Goal: Task Accomplishment & Management: Manage account settings

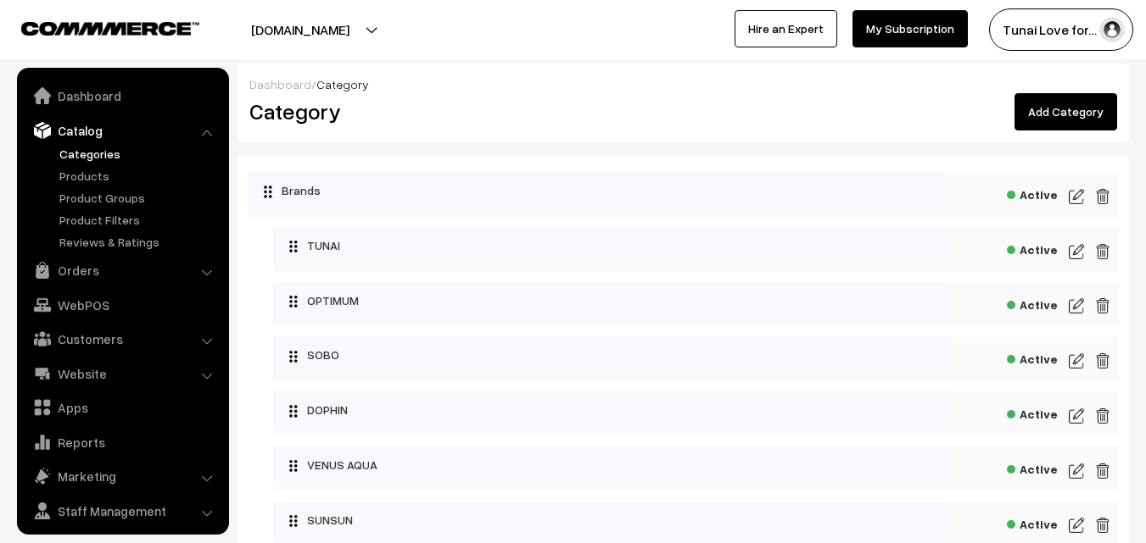
scroll to position [42, 0]
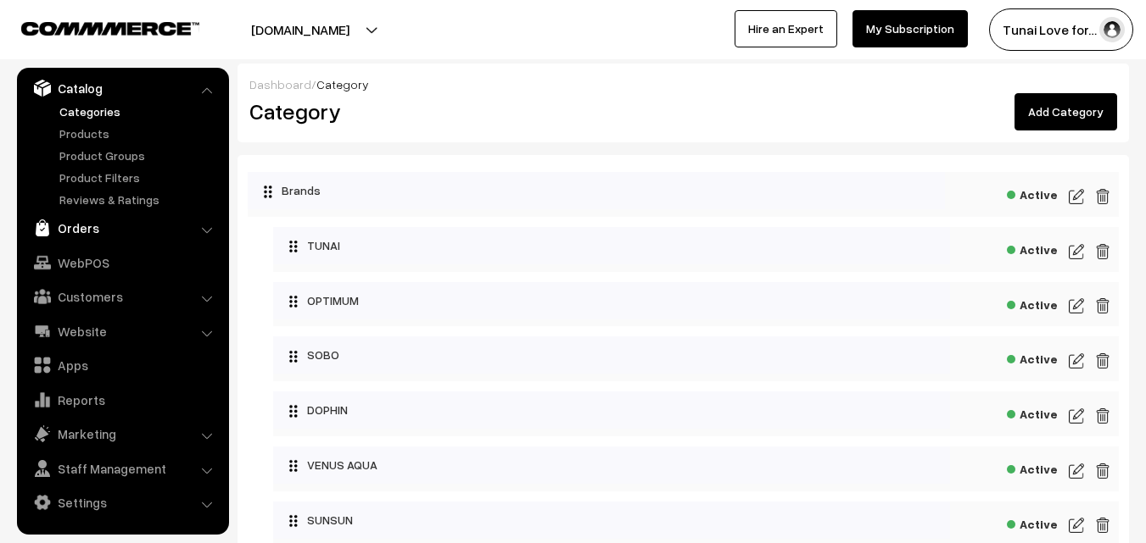
click at [83, 237] on link "Orders" at bounding box center [122, 228] width 202 height 31
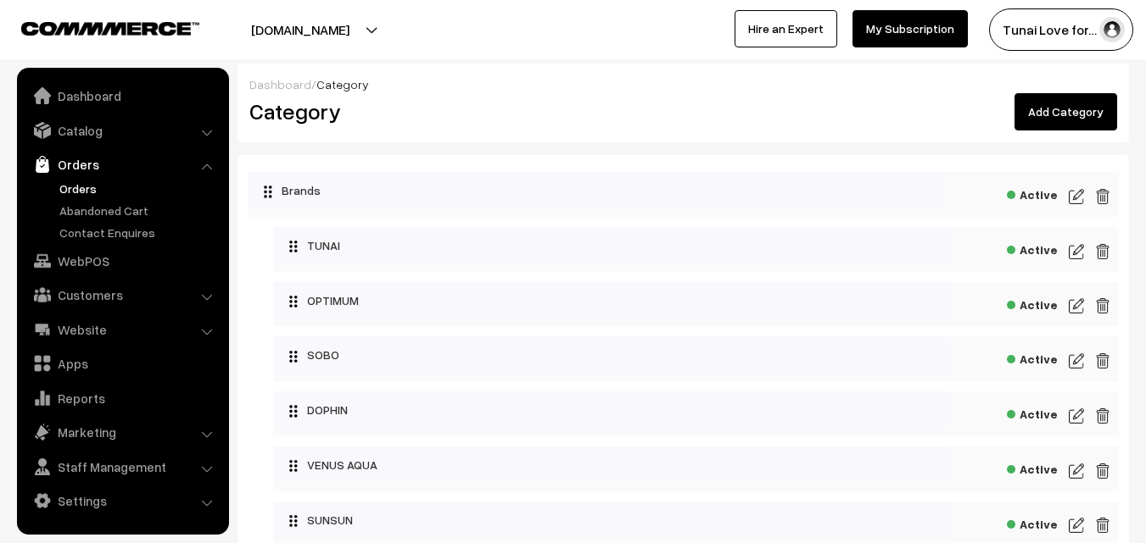
click at [78, 189] on link "Orders" at bounding box center [139, 189] width 168 height 18
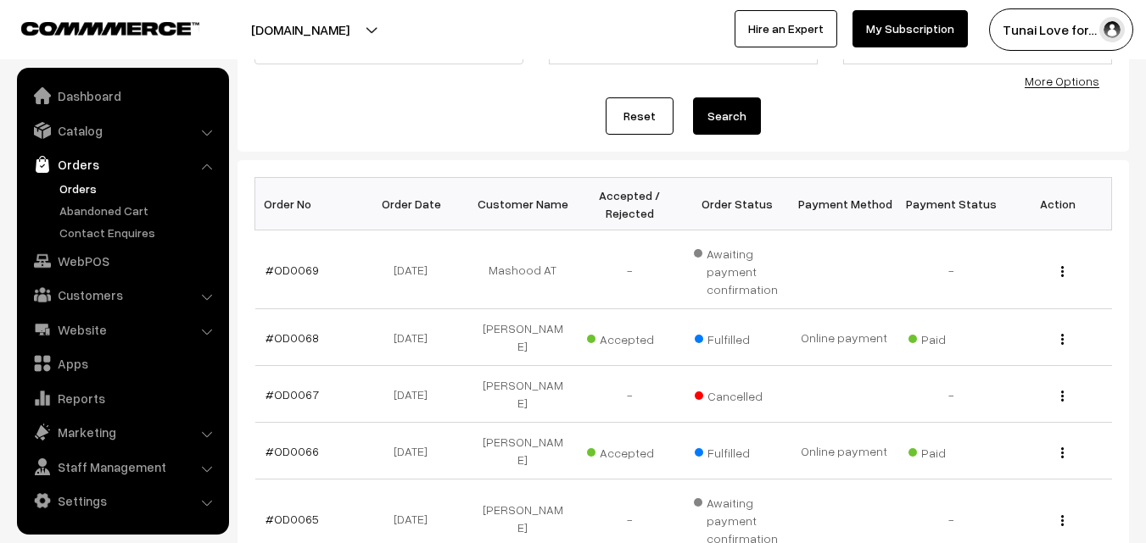
scroll to position [170, 0]
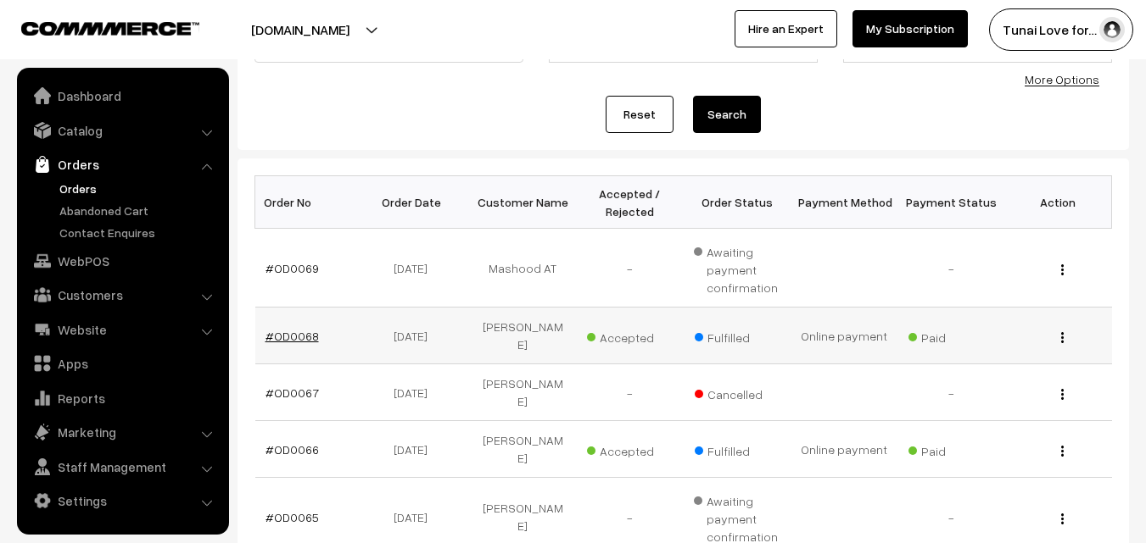
click at [302, 332] on link "#OD0068" at bounding box center [291, 336] width 53 height 14
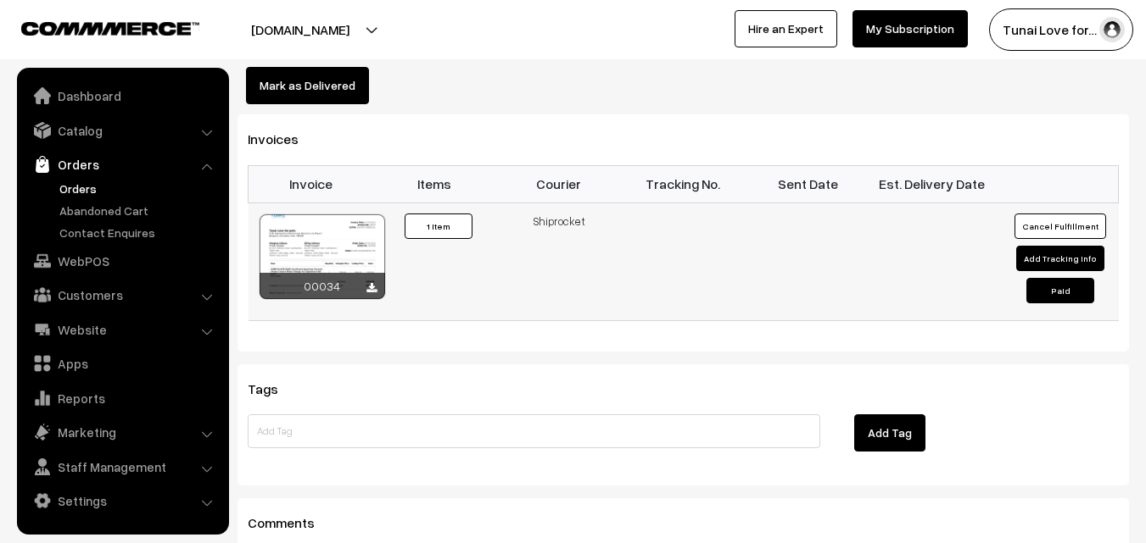
scroll to position [1102, 0]
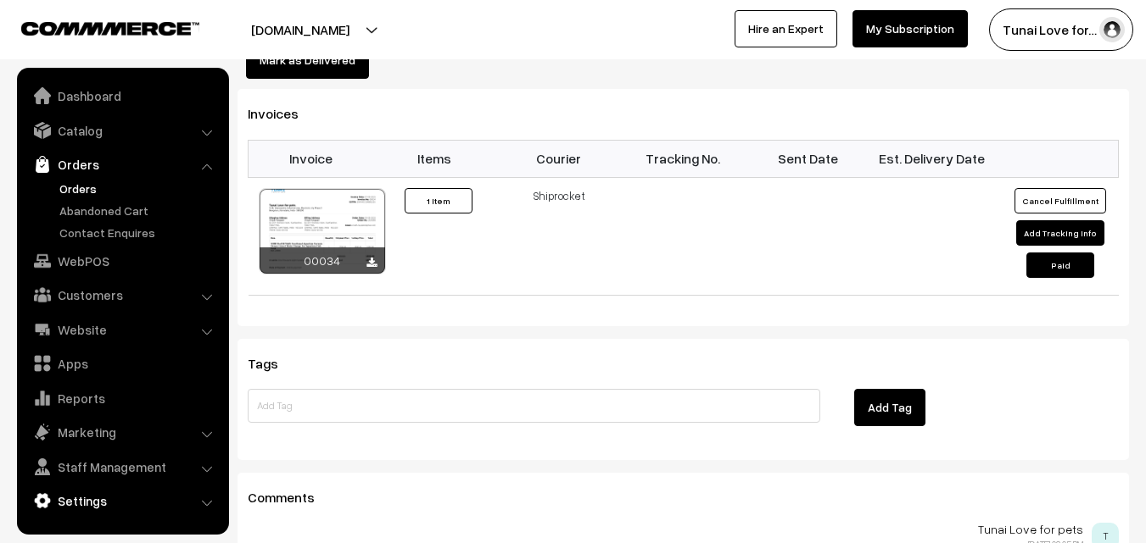
click at [71, 494] on link "Settings" at bounding box center [122, 501] width 202 height 31
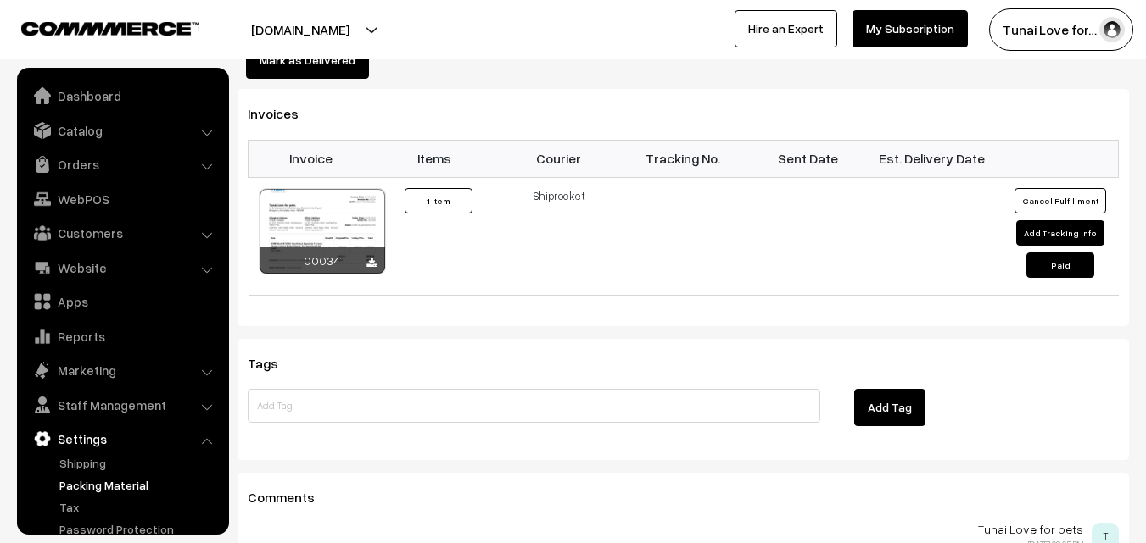
click at [84, 481] on link "Packing Material" at bounding box center [139, 486] width 168 height 18
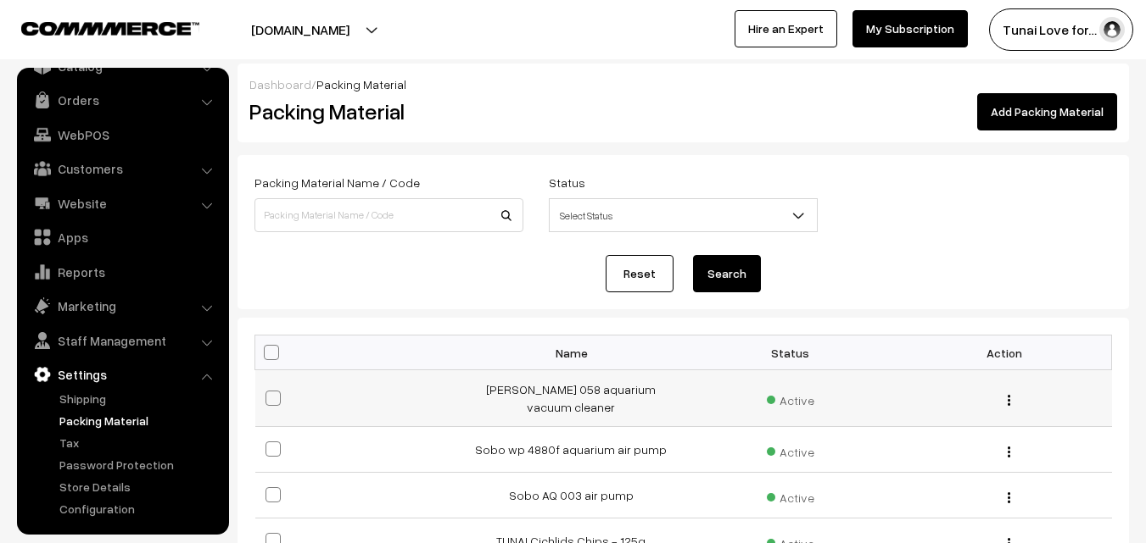
click at [1007, 398] on img "button" at bounding box center [1008, 400] width 3 height 11
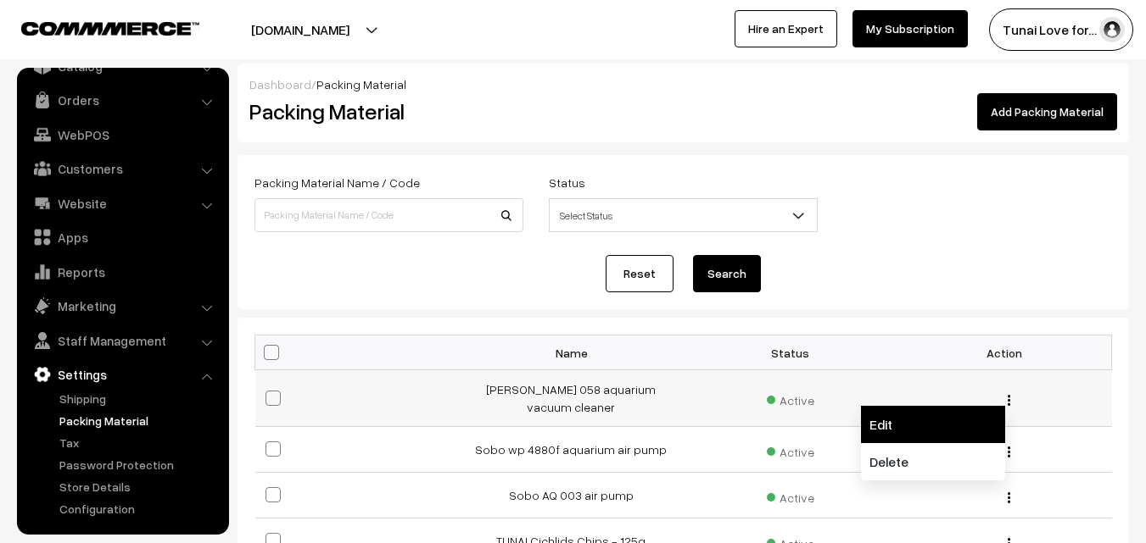
click at [892, 418] on link "Edit" at bounding box center [933, 424] width 144 height 37
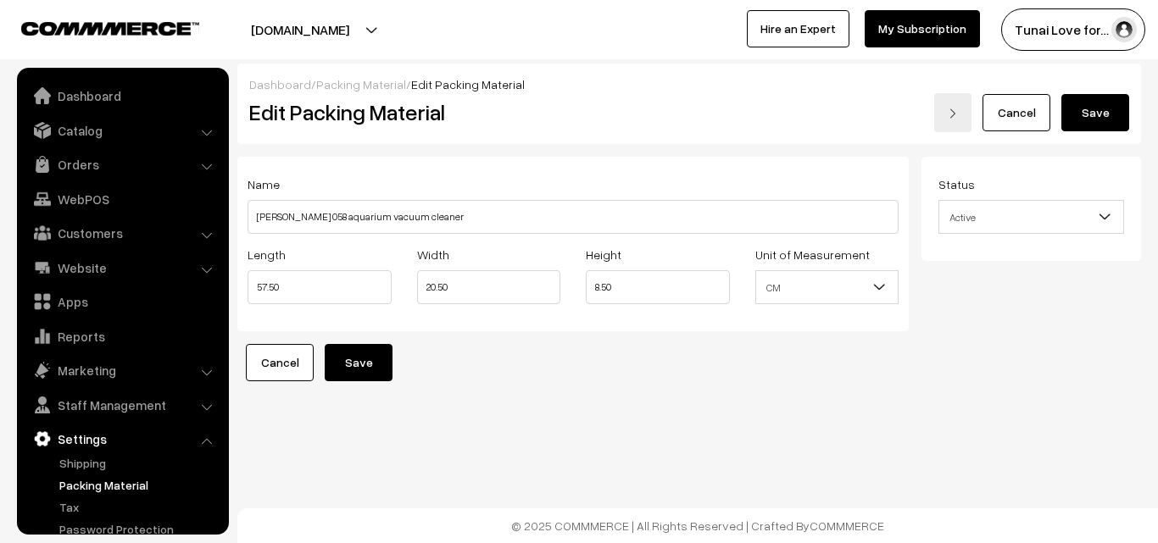
scroll to position [64, 0]
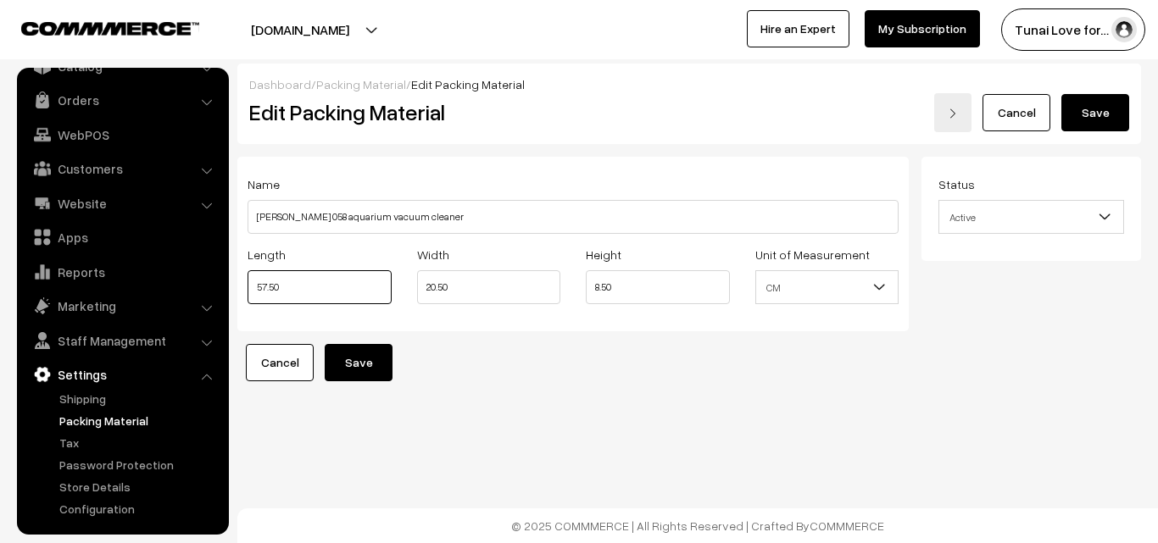
drag, startPoint x: 298, startPoint y: 285, endPoint x: 251, endPoint y: 286, distance: 46.6
click at [251, 286] on input "57.50" at bounding box center [320, 287] width 144 height 34
type input "48"
drag, startPoint x: 467, startPoint y: 291, endPoint x: 419, endPoint y: 284, distance: 48.8
click at [419, 284] on input "20.50" at bounding box center [489, 287] width 144 height 34
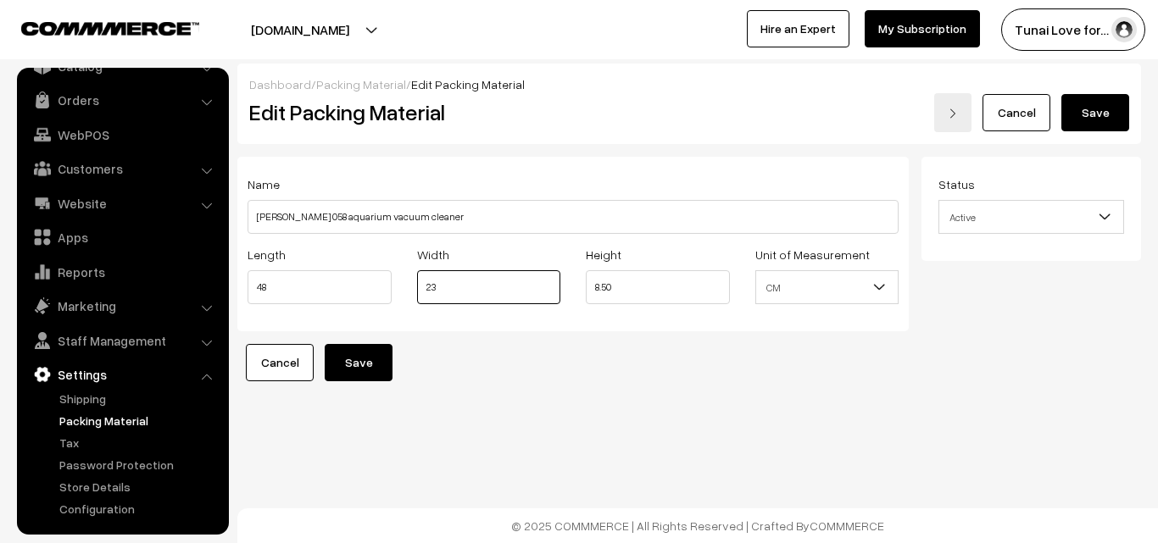
type input "23"
drag, startPoint x: 622, startPoint y: 280, endPoint x: 576, endPoint y: 281, distance: 46.6
click at [576, 281] on div "Height 8.50" at bounding box center [658, 279] width 170 height 70
type input "9"
click at [382, 355] on button "Save" at bounding box center [359, 362] width 68 height 37
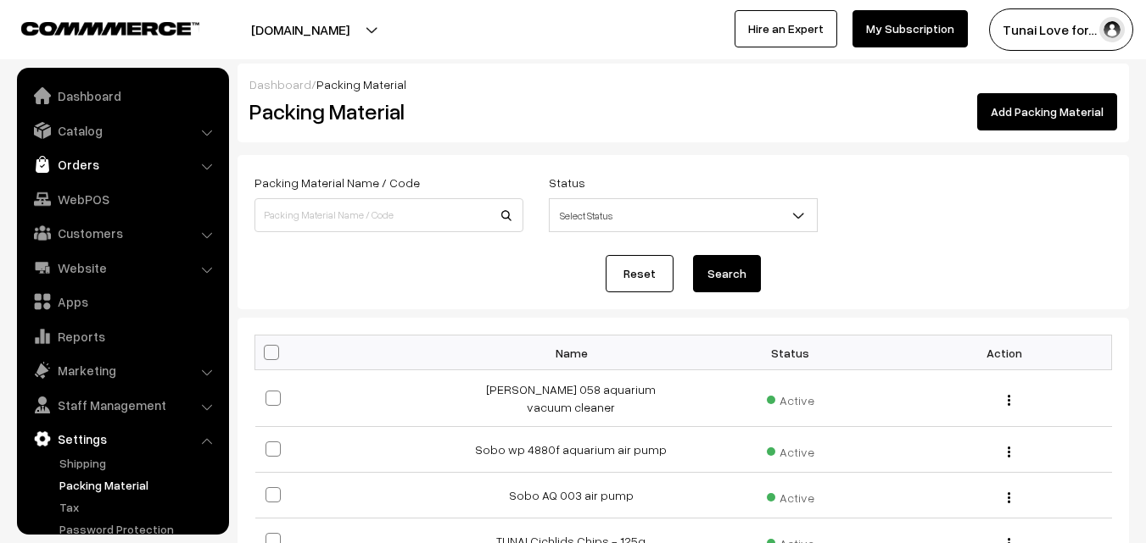
click at [88, 162] on link "Orders" at bounding box center [122, 164] width 202 height 31
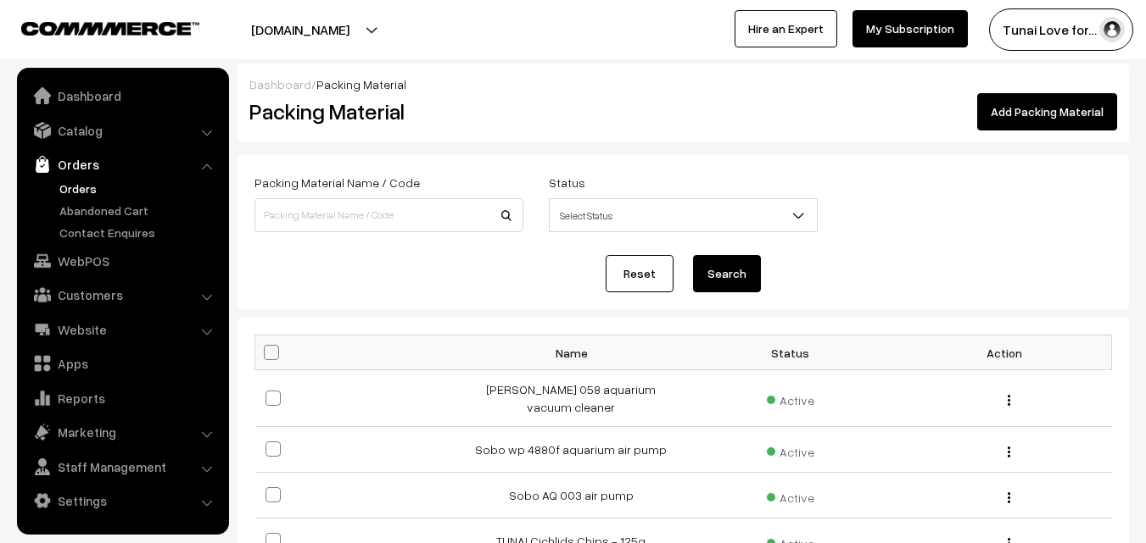
click at [81, 190] on link "Orders" at bounding box center [139, 189] width 168 height 18
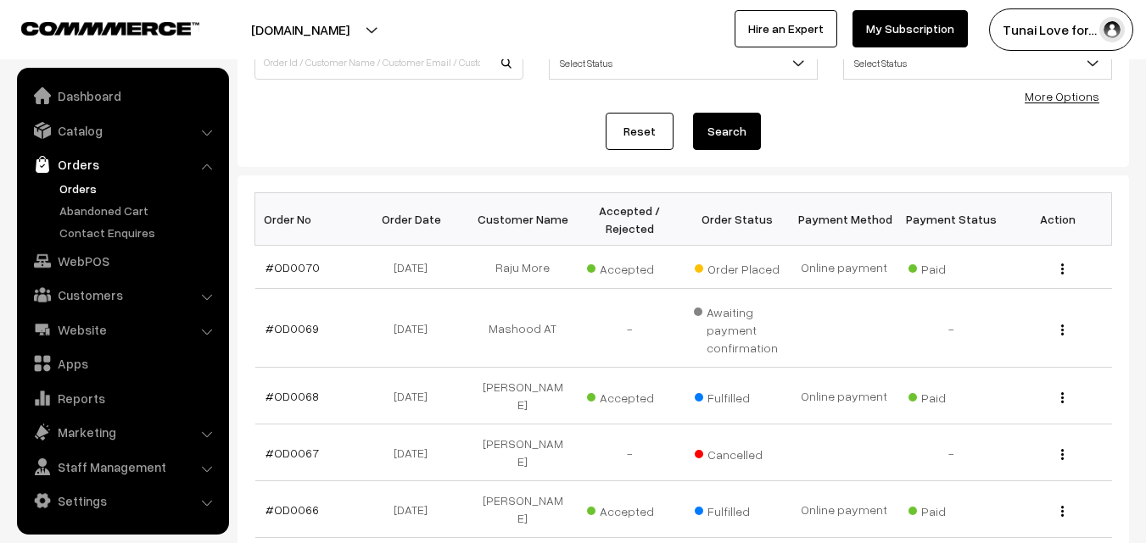
scroll to position [170, 0]
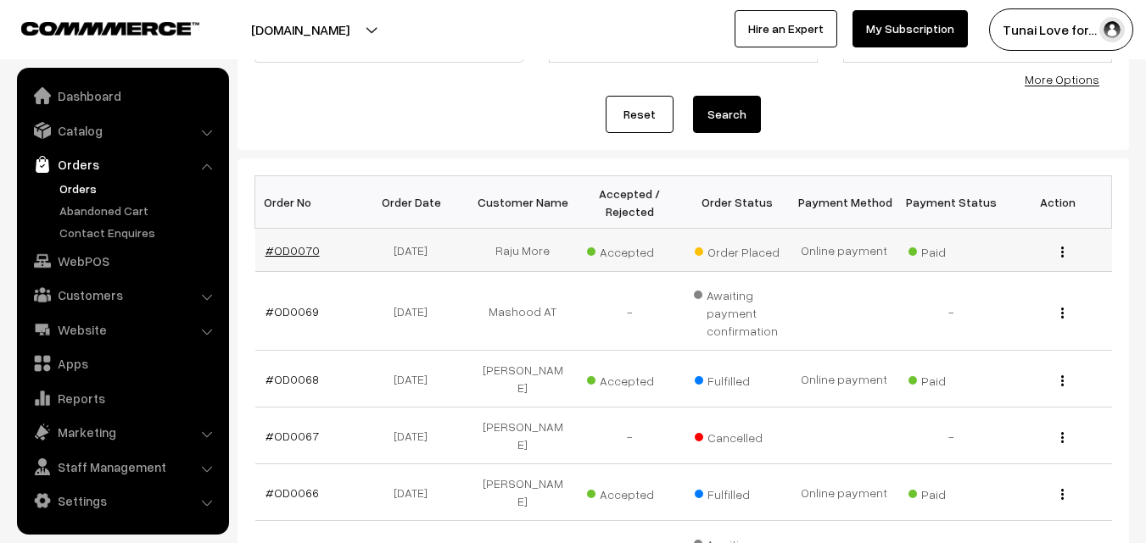
click at [301, 254] on link "#OD0070" at bounding box center [292, 250] width 54 height 14
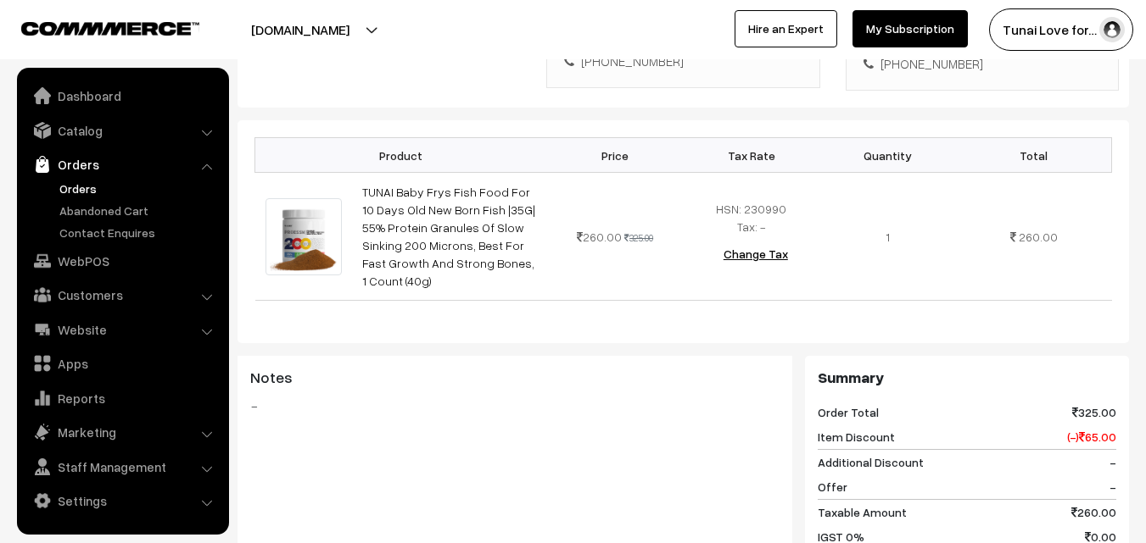
scroll to position [424, 0]
